Goal: Task Accomplishment & Management: Complete application form

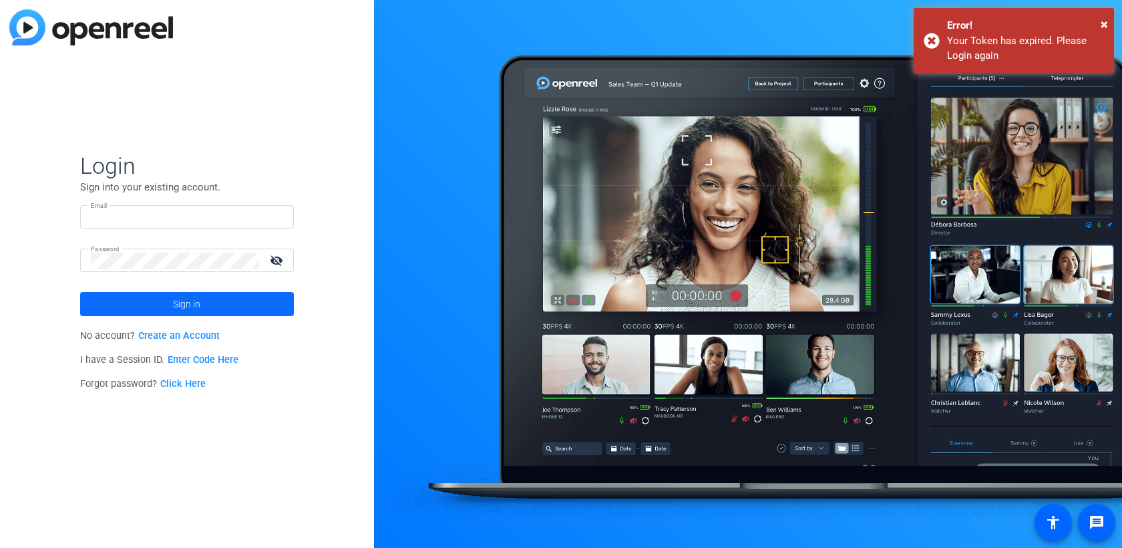
type input "[PERSON_NAME][EMAIL_ADDRESS][DOMAIN_NAME]"
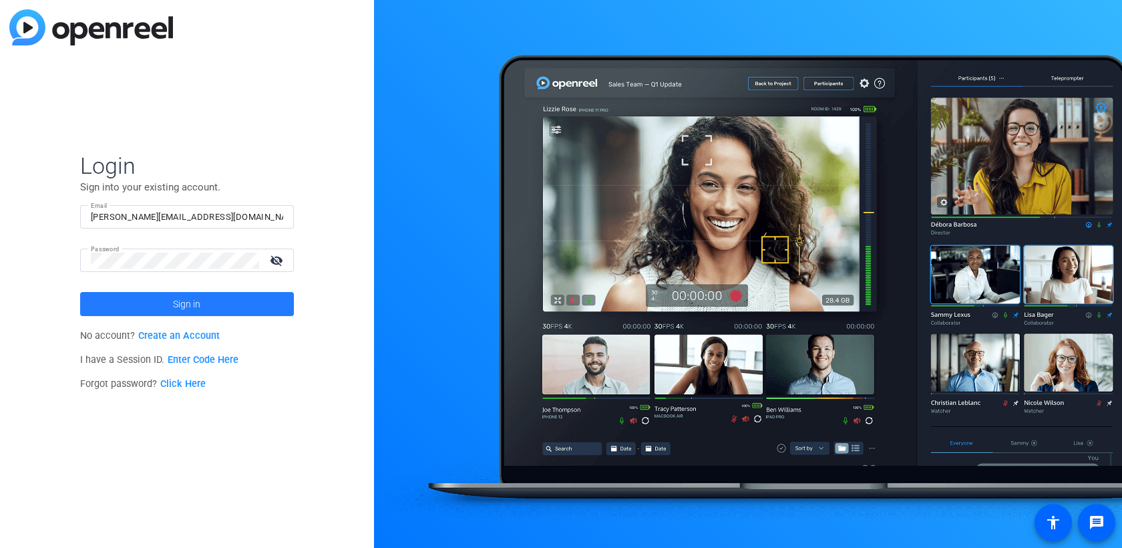
click at [171, 306] on span at bounding box center [187, 304] width 214 height 32
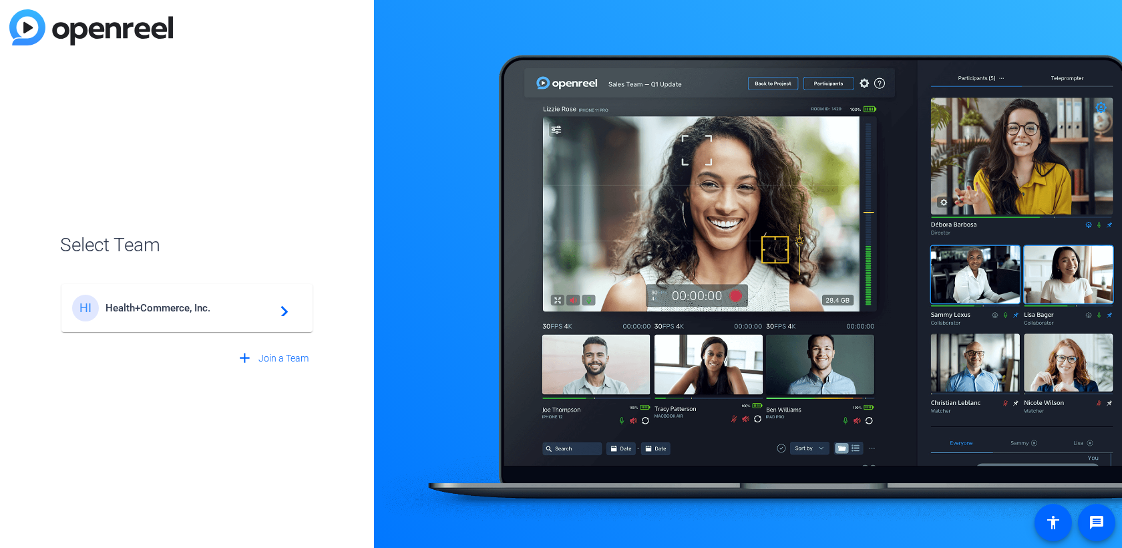
click at [159, 311] on span "Health+Commerce, Inc." at bounding box center [188, 308] width 167 height 12
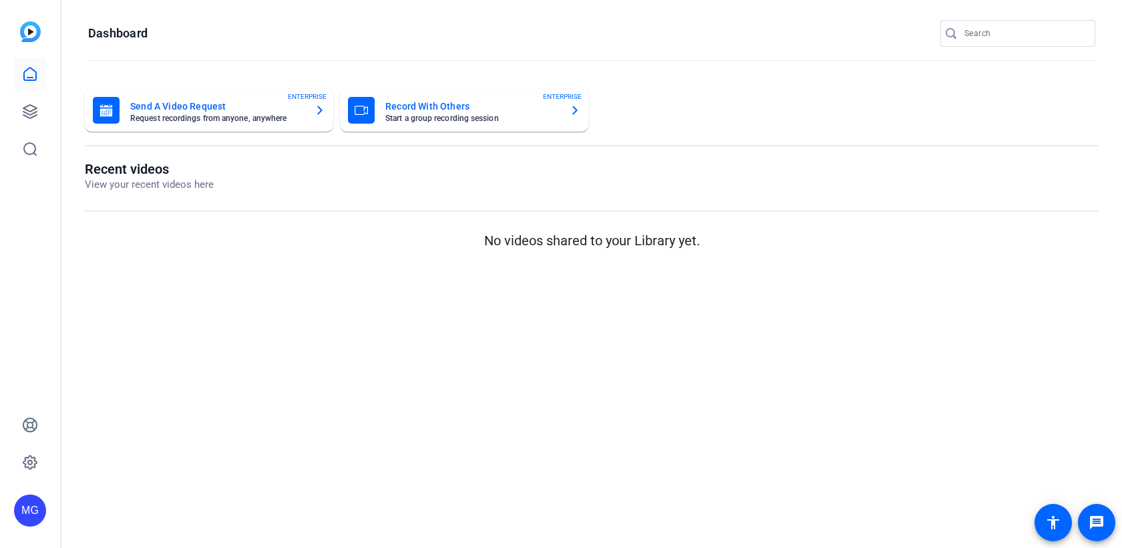
click at [467, 105] on mat-card-title "Record With Others" at bounding box center [472, 106] width 174 height 16
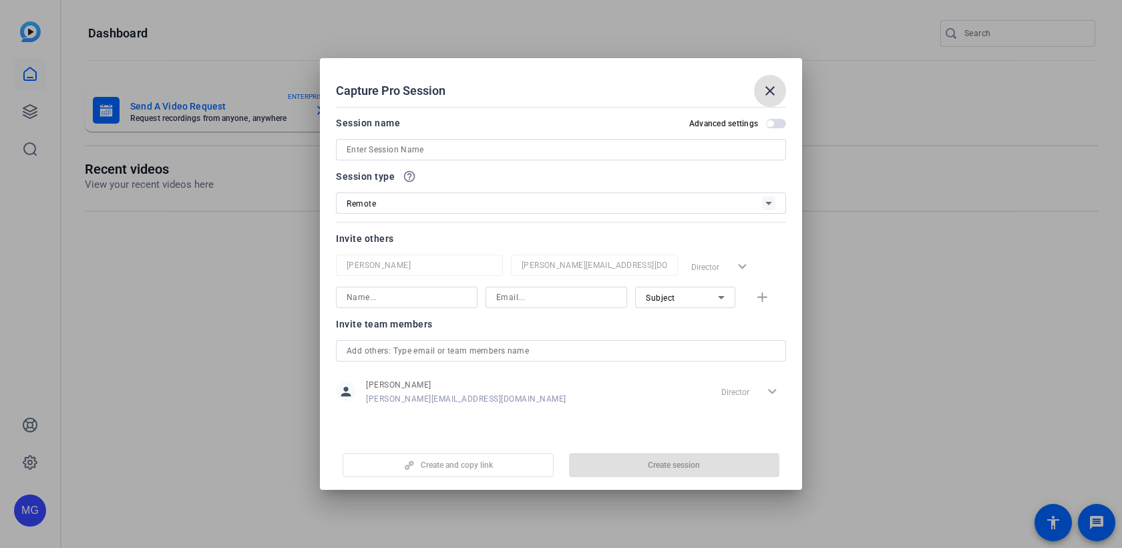
click at [426, 156] on input at bounding box center [561, 150] width 429 height 16
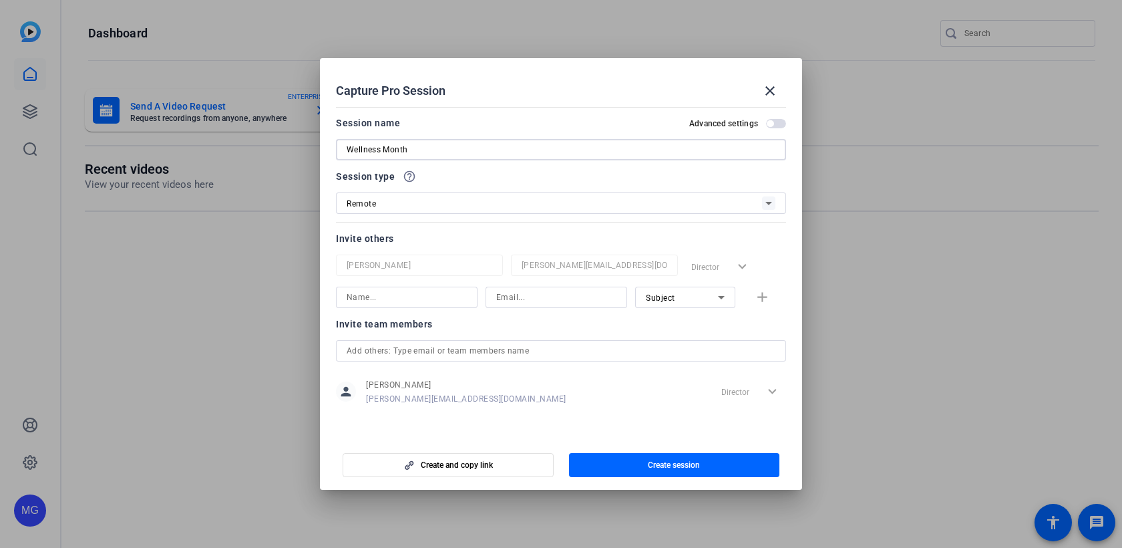
type input "Wellness Month"
click at [432, 298] on input at bounding box center [407, 297] width 120 height 16
type input "[PERSON_NAME]"
click at [583, 292] on input at bounding box center [556, 297] width 120 height 16
paste input "[EMAIL_ADDRESS][DOMAIN_NAME]"
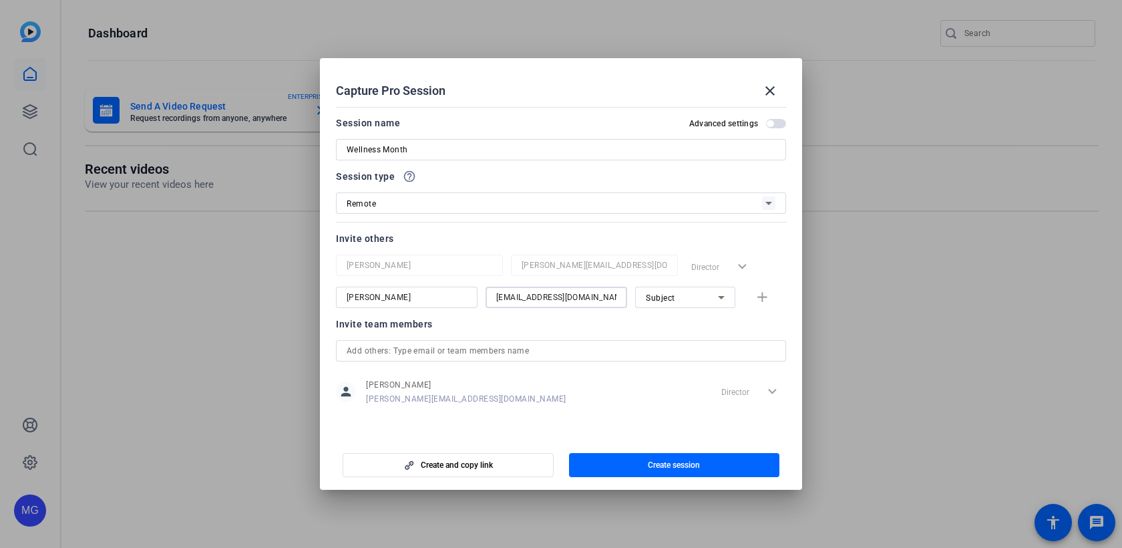
scroll to position [0, 6]
click at [666, 295] on span "Subject" at bounding box center [660, 297] width 29 height 9
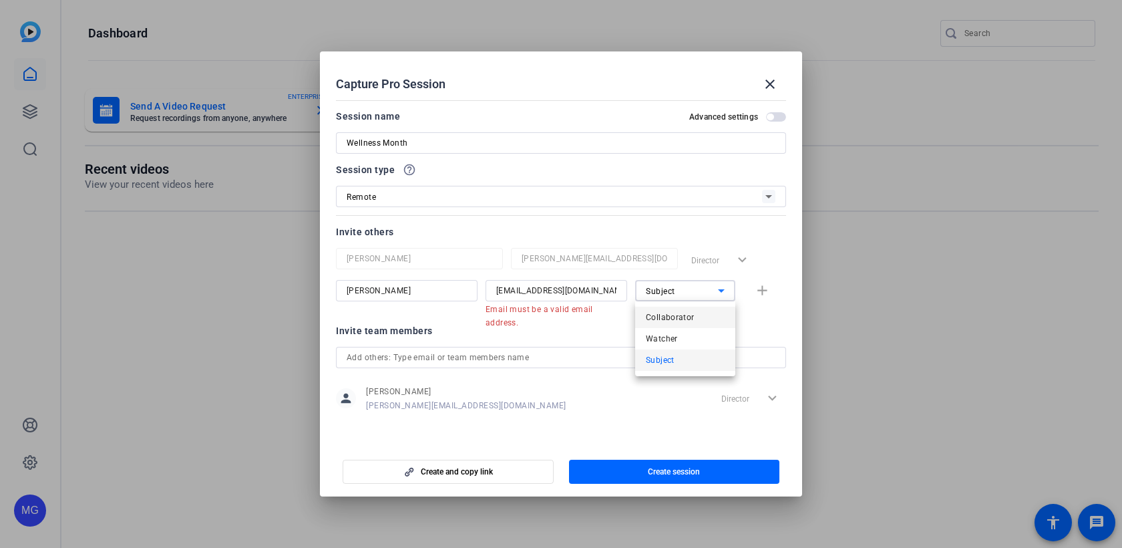
click at [679, 315] on span "Collaborator" at bounding box center [670, 317] width 49 height 16
drag, startPoint x: 609, startPoint y: 292, endPoint x: 670, endPoint y: 294, distance: 60.8
click at [670, 294] on div "[PERSON_NAME] [PERSON_NAME][EMAIL_ADDRESS][DOMAIN_NAME] Email must be a valid e…" at bounding box center [561, 297] width 450 height 35
click at [614, 290] on input "[EMAIL_ADDRESS][DOMAIN_NAME]" at bounding box center [556, 290] width 120 height 16
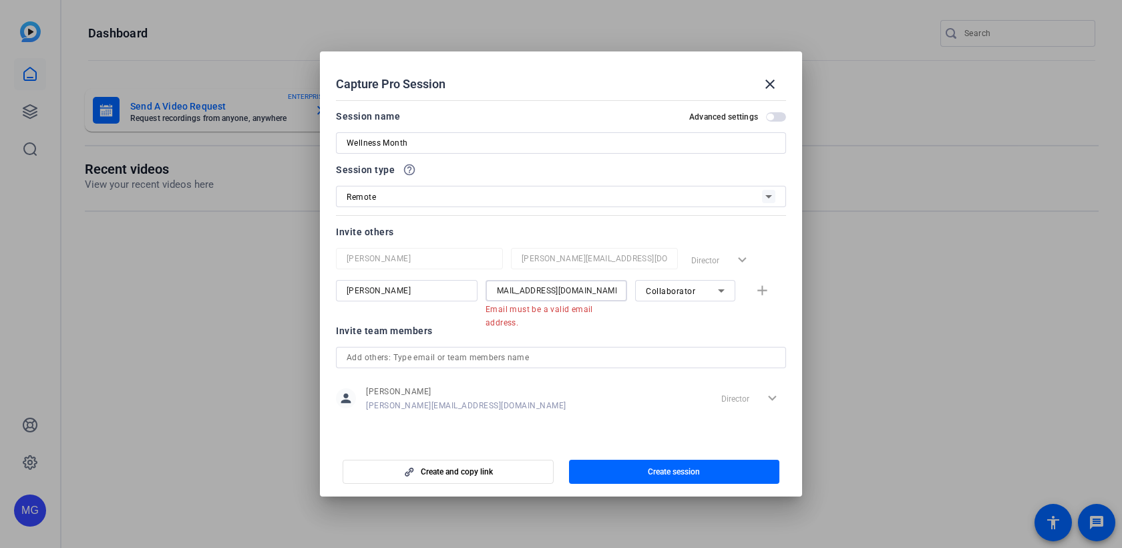
scroll to position [0, 0]
type input "[EMAIL_ADDRESS][DOMAIN_NAME]"
click at [650, 324] on div "Invite team members" at bounding box center [561, 330] width 450 height 16
drag, startPoint x: 588, startPoint y: 289, endPoint x: 709, endPoint y: 286, distance: 121.5
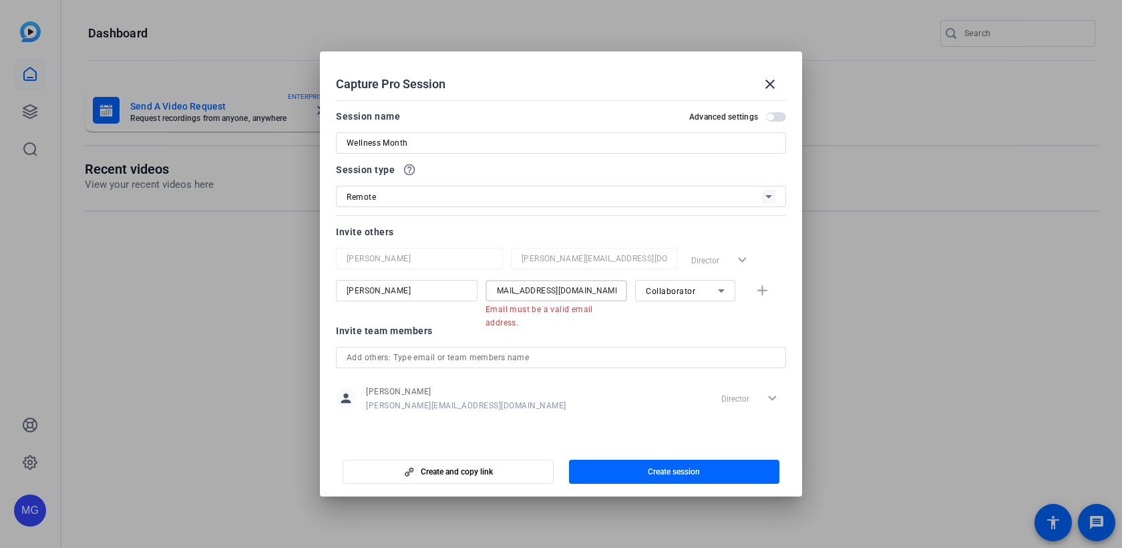
click at [709, 286] on div "[PERSON_NAME] [PERSON_NAME][EMAIL_ADDRESS][DOMAIN_NAME] Email must be a valid e…" at bounding box center [561, 297] width 450 height 35
click at [631, 320] on openreel-capture-pro-session-invite-users "Invite others [PERSON_NAME] [PERSON_NAME][EMAIL_ADDRESS][DOMAIN_NAME] Director …" at bounding box center [561, 326] width 450 height 204
click at [766, 293] on div "[PERSON_NAME] [PERSON_NAME][EMAIL_ADDRESS][DOMAIN_NAME] Email must be a valid e…" at bounding box center [561, 297] width 450 height 35
click at [760, 292] on div "[PERSON_NAME] [PERSON_NAME][EMAIL_ADDRESS][DOMAIN_NAME] Email must be a valid e…" at bounding box center [561, 297] width 450 height 35
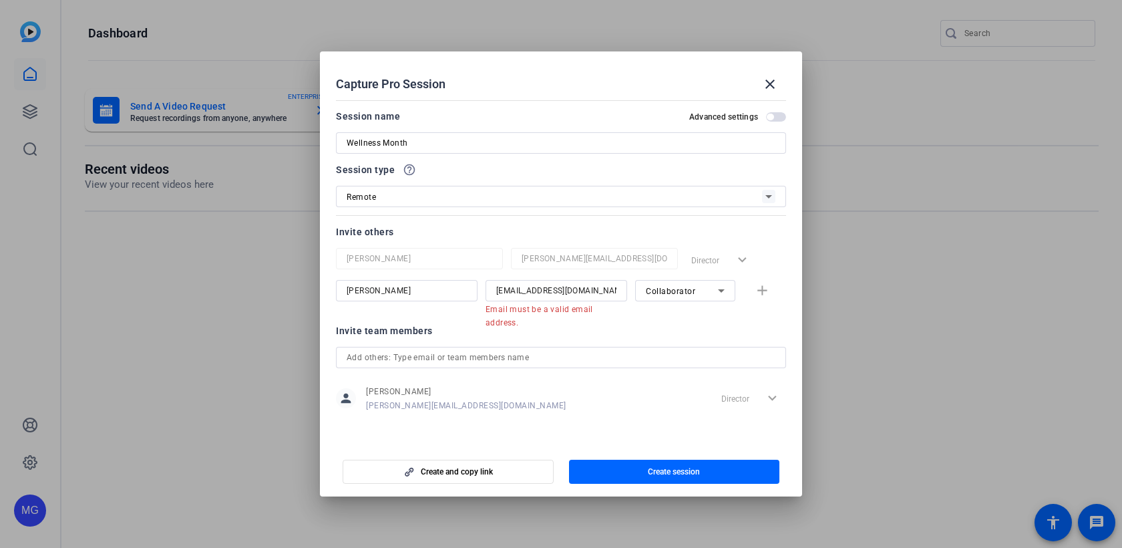
click at [531, 339] on div "Invite team members person [PERSON_NAME] [PERSON_NAME][EMAIL_ADDRESS][DOMAIN_NA…" at bounding box center [561, 374] width 450 height 105
click at [489, 360] on input "text" at bounding box center [561, 357] width 429 height 16
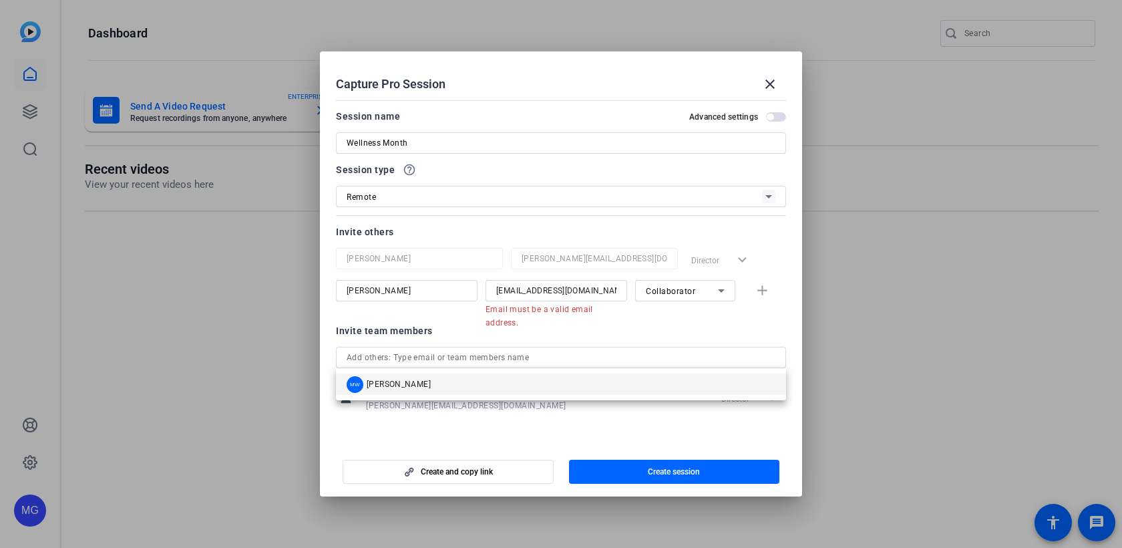
click at [415, 318] on openreel-capture-pro-session-invite-users "Invite others [PERSON_NAME] [PERSON_NAME][EMAIL_ADDRESS][DOMAIN_NAME] Director …" at bounding box center [561, 326] width 450 height 204
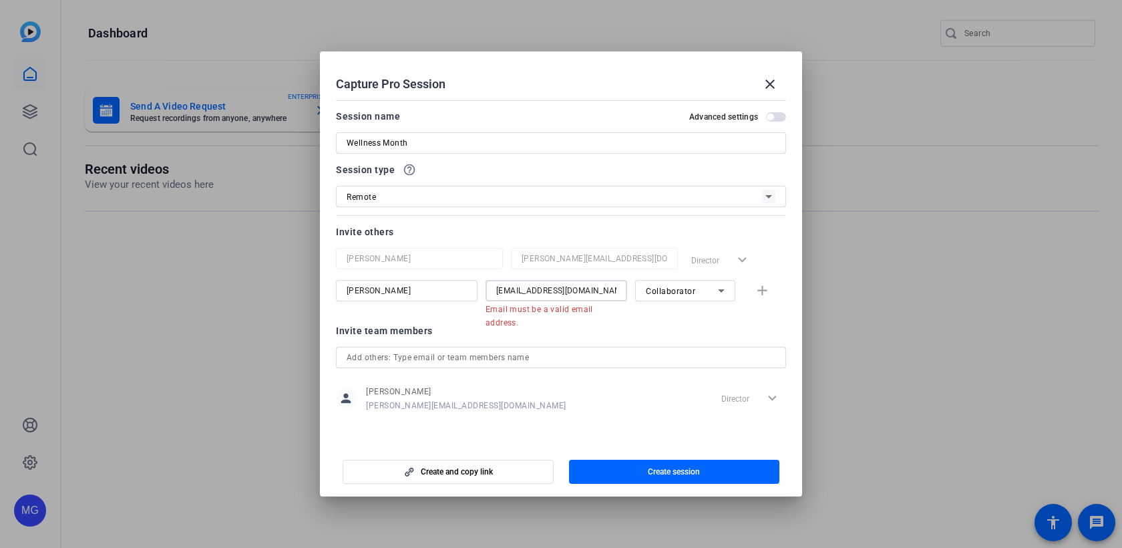
drag, startPoint x: 520, startPoint y: 292, endPoint x: 456, endPoint y: 296, distance: 64.2
click at [456, 296] on div "[PERSON_NAME] [PERSON_NAME][EMAIL_ADDRESS][DOMAIN_NAME] Email must be a valid e…" at bounding box center [561, 297] width 450 height 35
click at [564, 272] on div at bounding box center [594, 276] width 167 height 15
click at [557, 297] on input "[EMAIL_ADDRESS][DOMAIN_NAME]" at bounding box center [556, 290] width 120 height 16
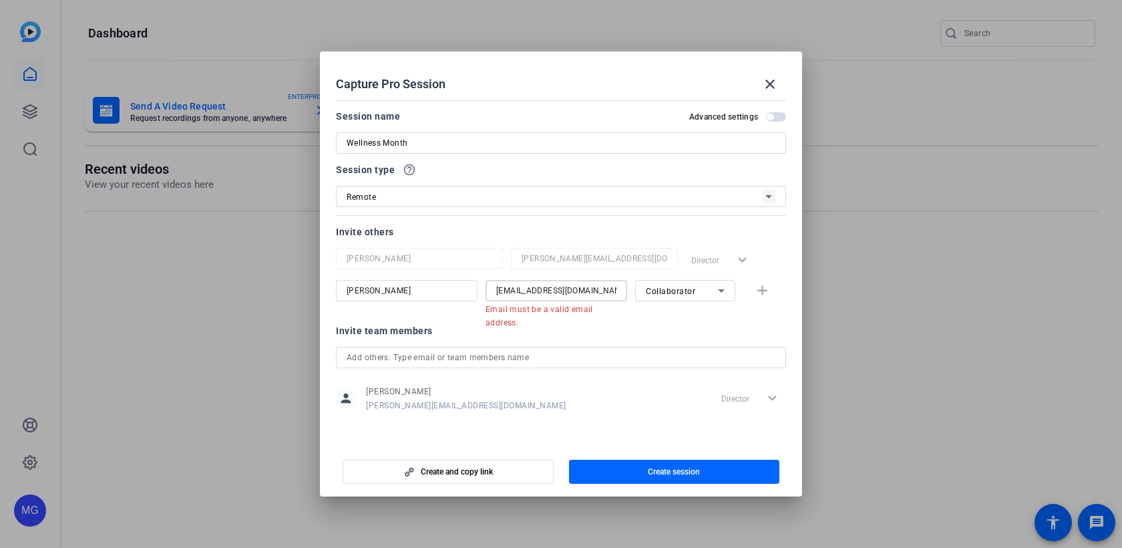
click at [557, 297] on input "[EMAIL_ADDRESS][DOMAIN_NAME]" at bounding box center [556, 290] width 120 height 16
paste input "[EMAIL_ADDRESS][DOMAIN_NAME]"
click at [589, 320] on mat-error "Email must be a valid email address." at bounding box center [550, 315] width 131 height 28
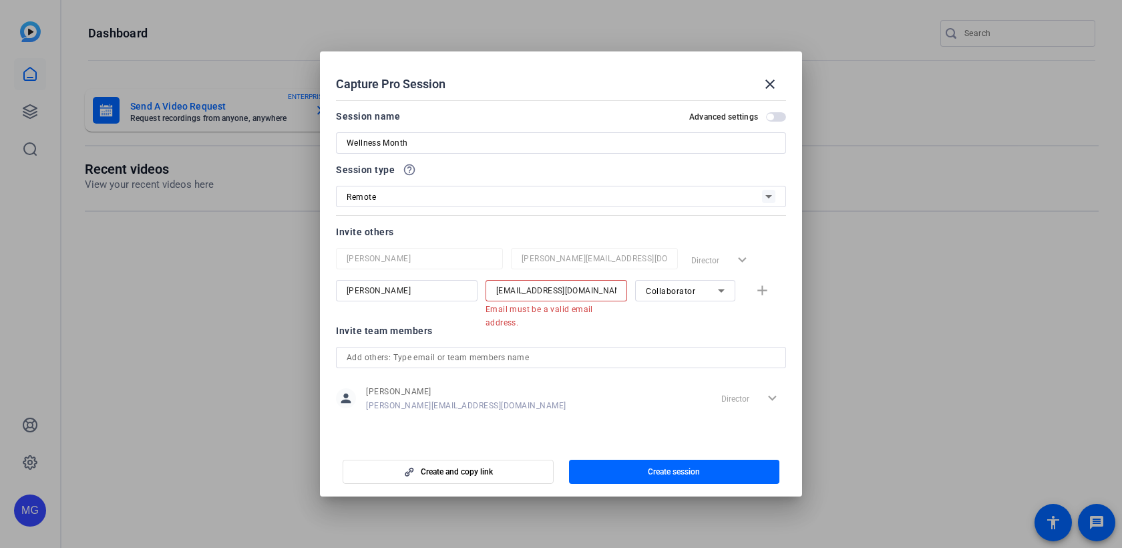
click at [603, 291] on input "[EMAIL_ADDRESS][DOMAIN_NAME]" at bounding box center [556, 290] width 120 height 16
drag, startPoint x: 603, startPoint y: 291, endPoint x: 763, endPoint y: 292, distance: 160.3
click at [763, 292] on div "[PERSON_NAME] [PERSON_NAME][EMAIL_ADDRESS][DOMAIN_NAME] Email must be a valid e…" at bounding box center [561, 297] width 450 height 35
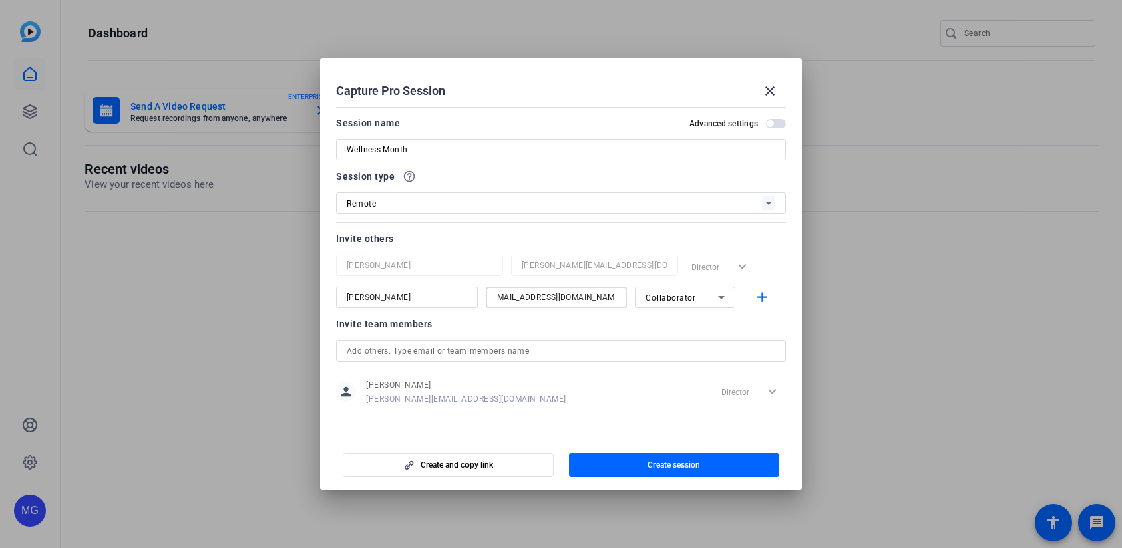
scroll to position [0, 4]
type input "[EMAIL_ADDRESS][DOMAIN_NAME]"
click at [761, 296] on mat-icon "add" at bounding box center [762, 297] width 17 height 17
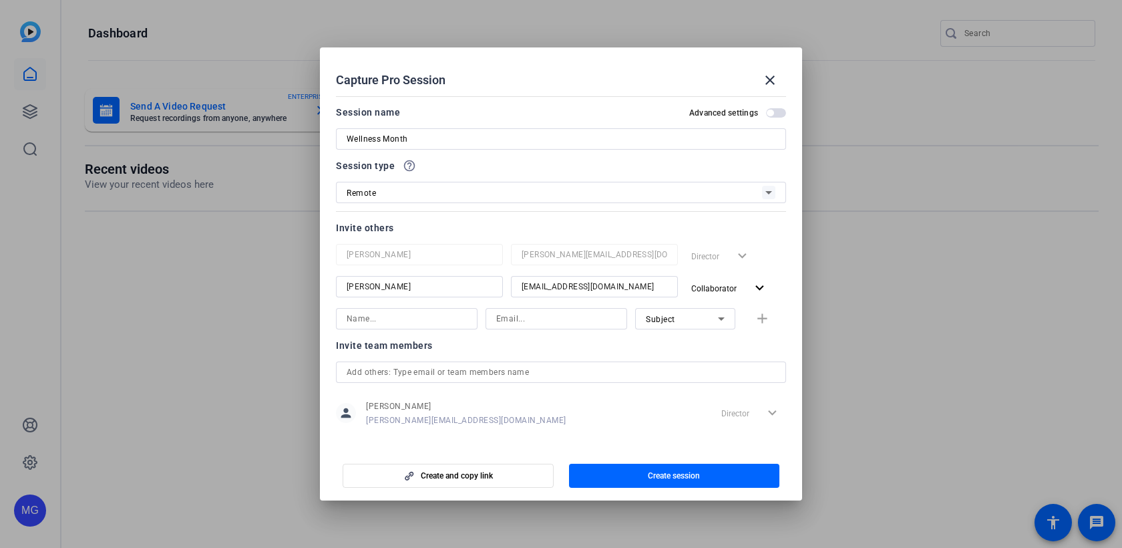
click at [404, 319] on input at bounding box center [407, 318] width 120 height 16
type input "[PERSON_NAME]"
click at [544, 314] on input at bounding box center [556, 318] width 120 height 16
type input "[EMAIL_ADDRESS][DOMAIN_NAME]"
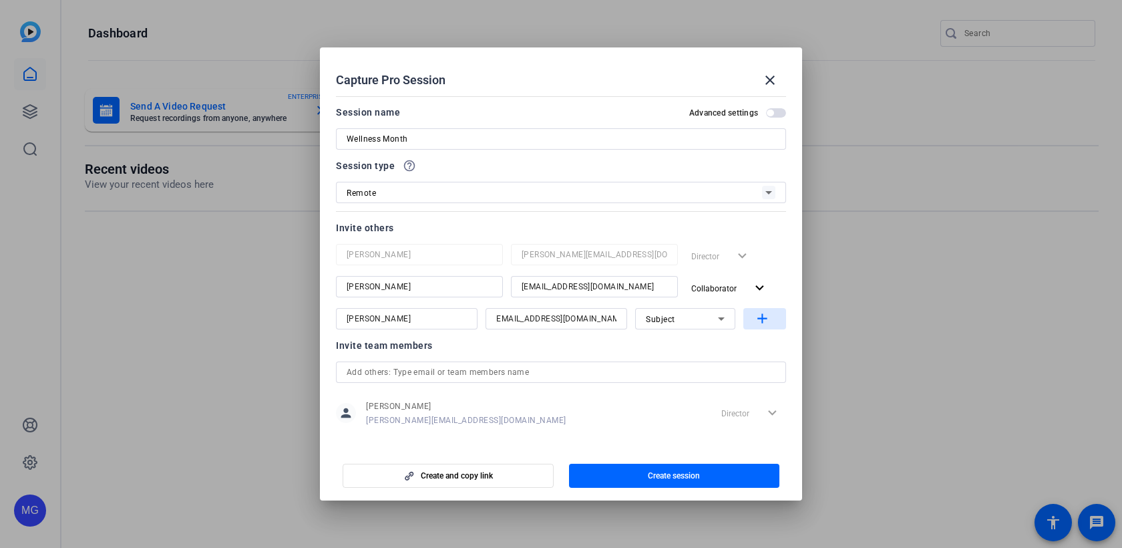
click at [756, 319] on mat-icon "add" at bounding box center [762, 318] width 17 height 17
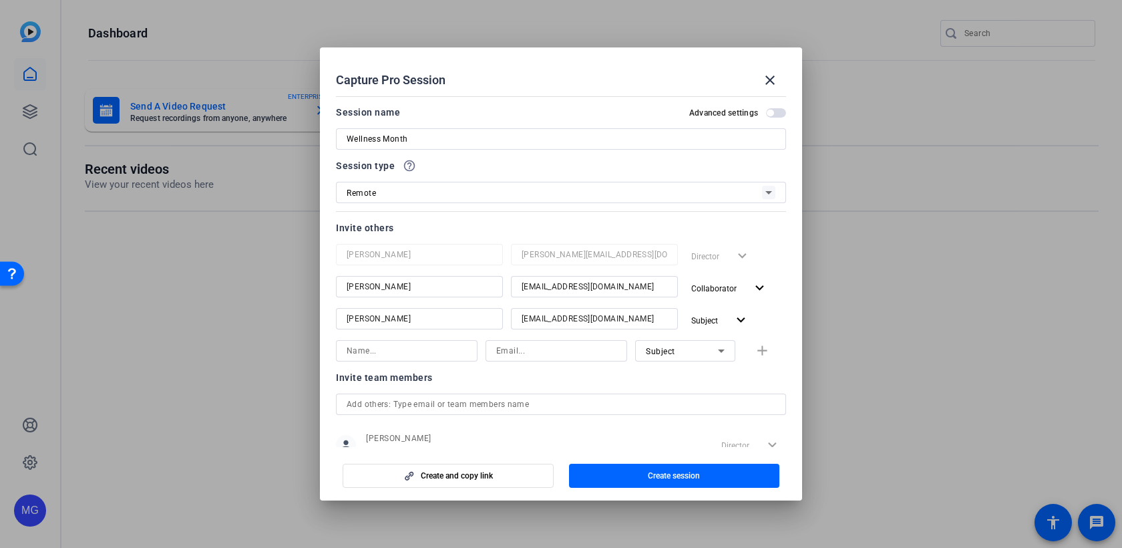
scroll to position [0, 0]
click at [573, 353] on input at bounding box center [556, 351] width 120 height 16
paste input "[EMAIL_ADDRESS][DOMAIN_NAME]"
type input "[EMAIL_ADDRESS][DOMAIN_NAME]"
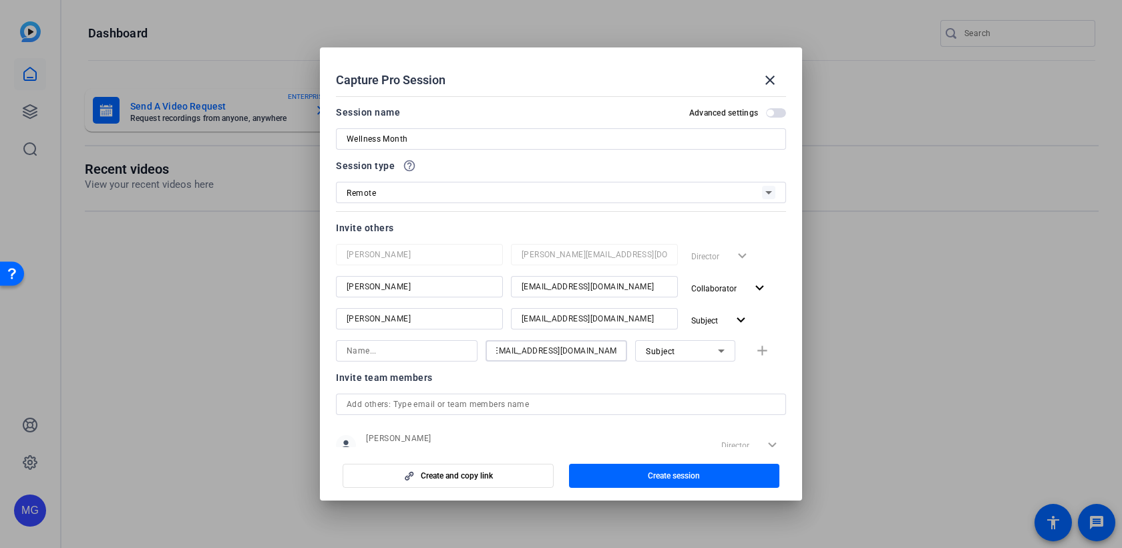
click at [375, 351] on input at bounding box center [407, 351] width 120 height 16
type input "[PERSON_NAME] [PERSON_NAME]"
click at [489, 379] on div "Invite team members" at bounding box center [561, 377] width 450 height 16
click at [670, 346] on div "Subject" at bounding box center [682, 351] width 72 height 17
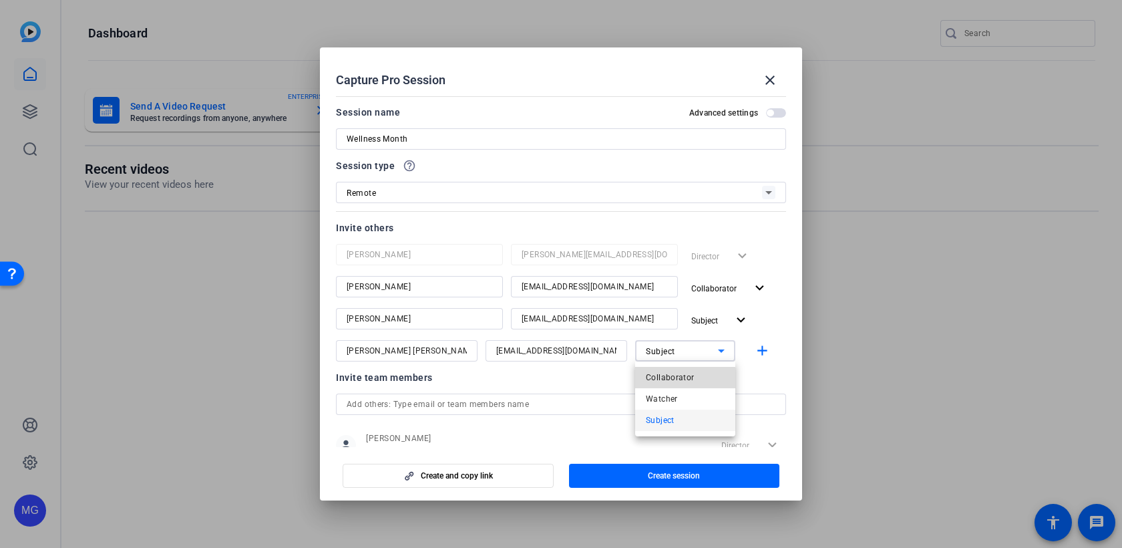
click at [678, 381] on span "Collaborator" at bounding box center [670, 377] width 49 height 16
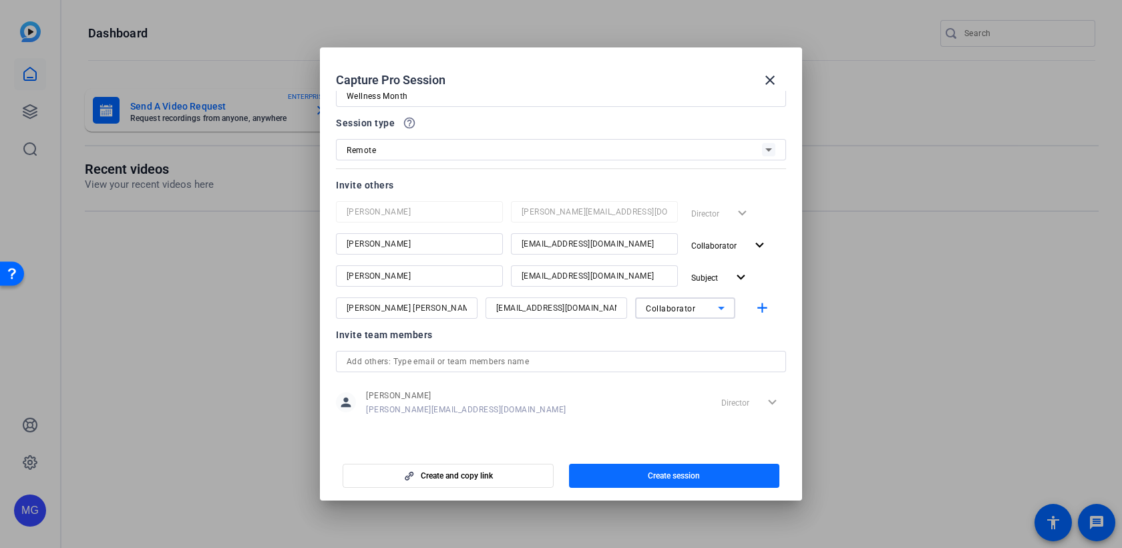
click at [615, 473] on span "button" at bounding box center [674, 475] width 211 height 32
